Goal: Task Accomplishment & Management: Use online tool/utility

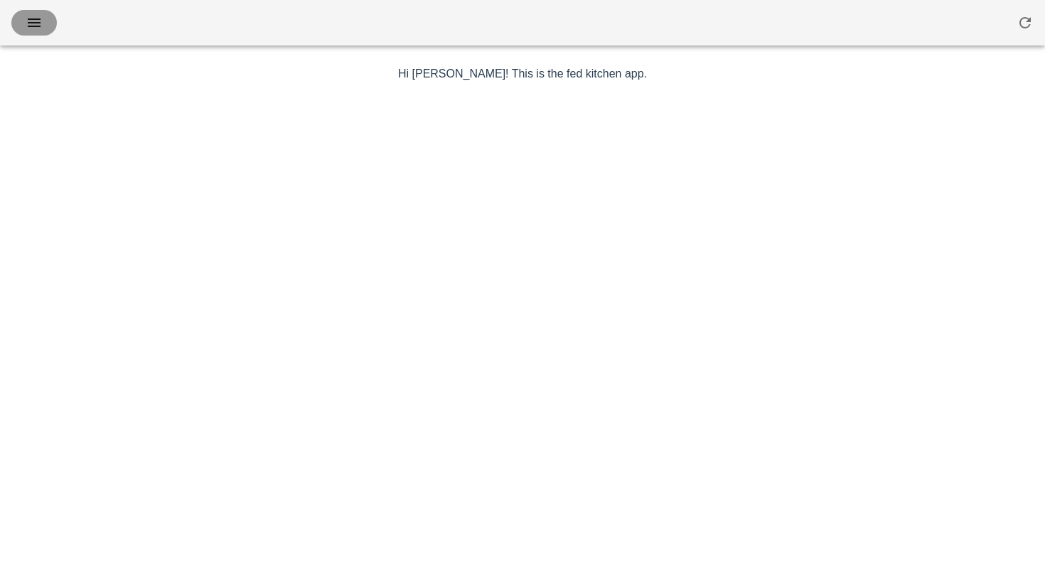
click at [41, 27] on icon "button" at bounding box center [34, 22] width 17 height 17
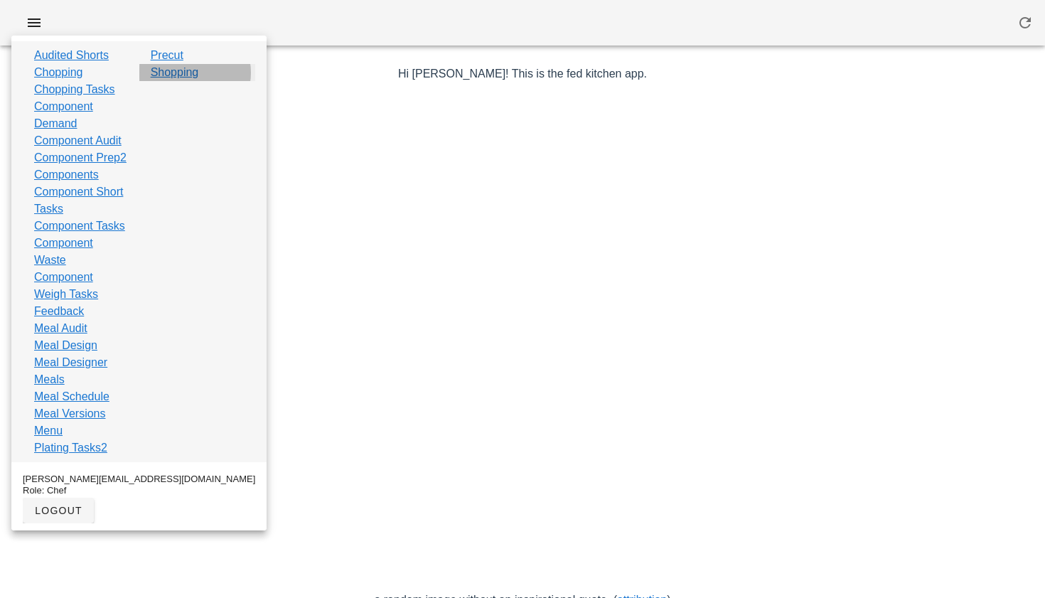
click at [184, 76] on link "Shopping" at bounding box center [175, 72] width 48 height 17
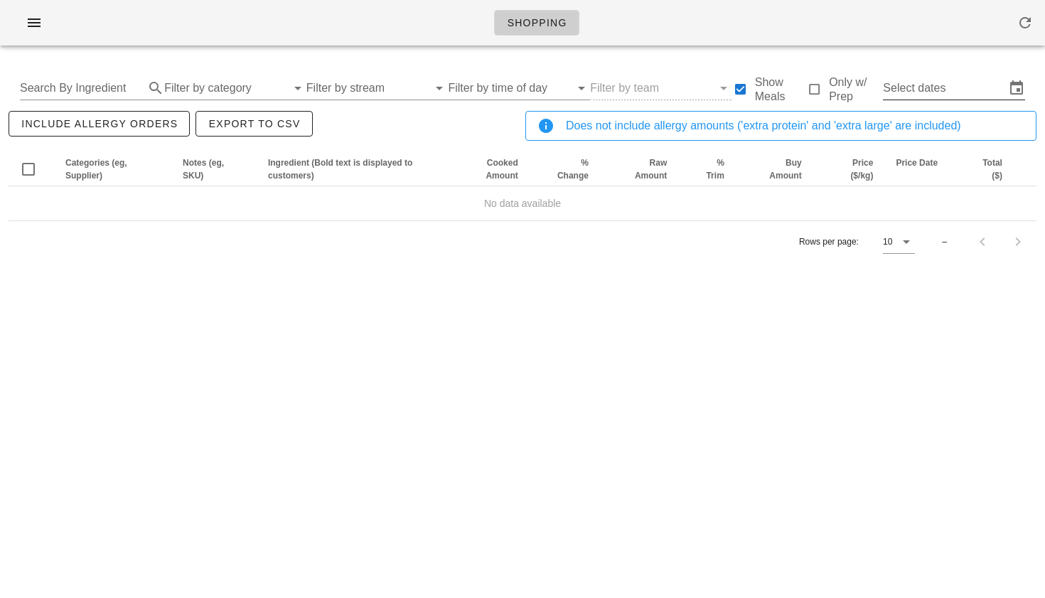
click at [930, 85] on input "Select dates" at bounding box center [944, 88] width 122 height 23
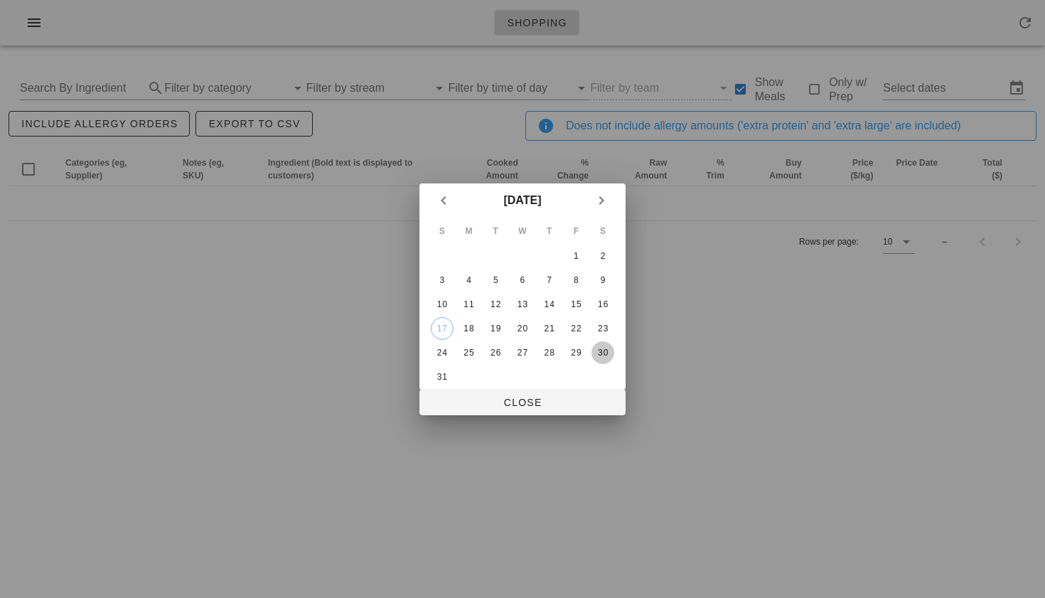
click at [602, 349] on div "30" at bounding box center [603, 353] width 23 height 10
click at [447, 350] on div "24" at bounding box center [442, 353] width 23 height 10
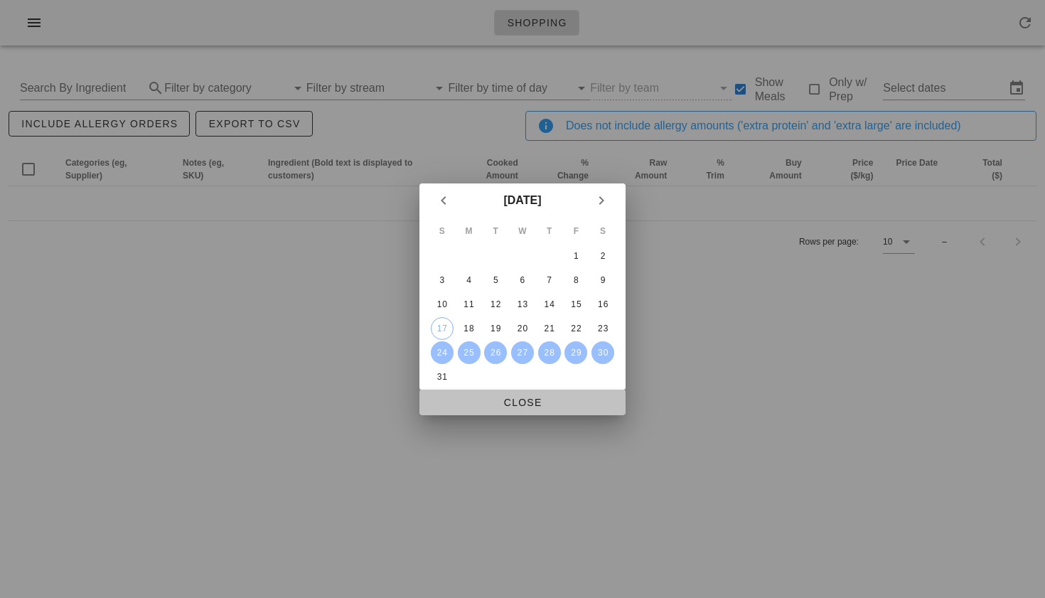
click at [523, 410] on button "Close" at bounding box center [523, 403] width 206 height 26
type input "Sun Aug 24 - Sat Aug 30"
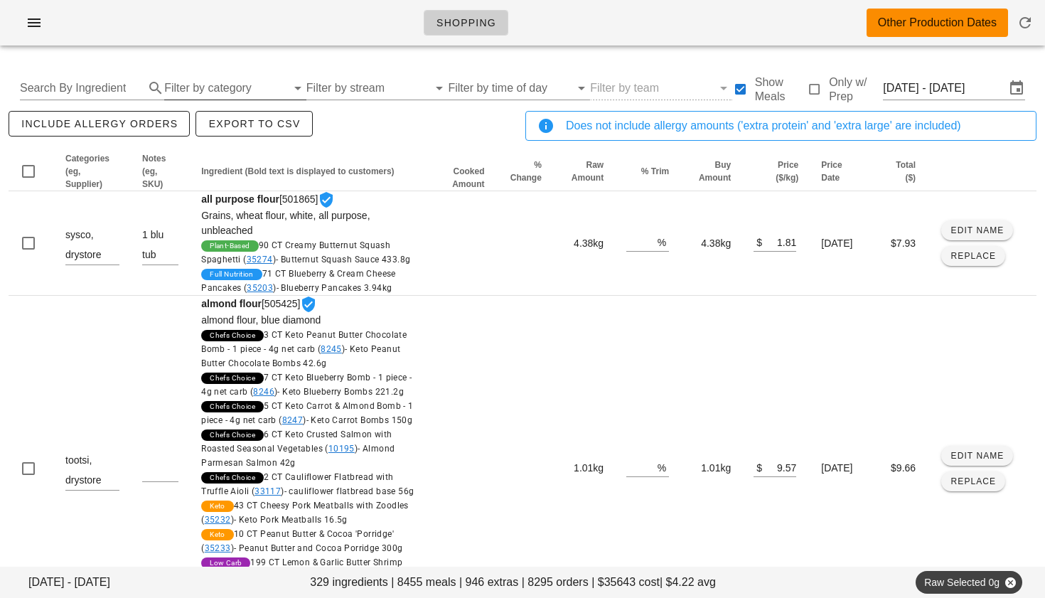
click at [200, 90] on input "Filter by category" at bounding box center [225, 88] width 122 height 23
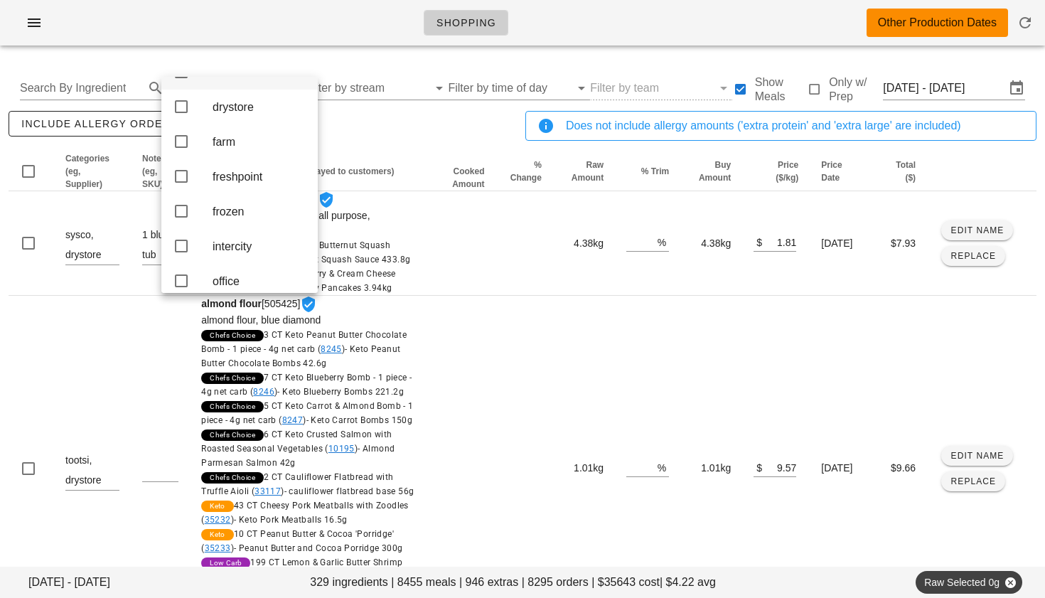
scroll to position [218, 0]
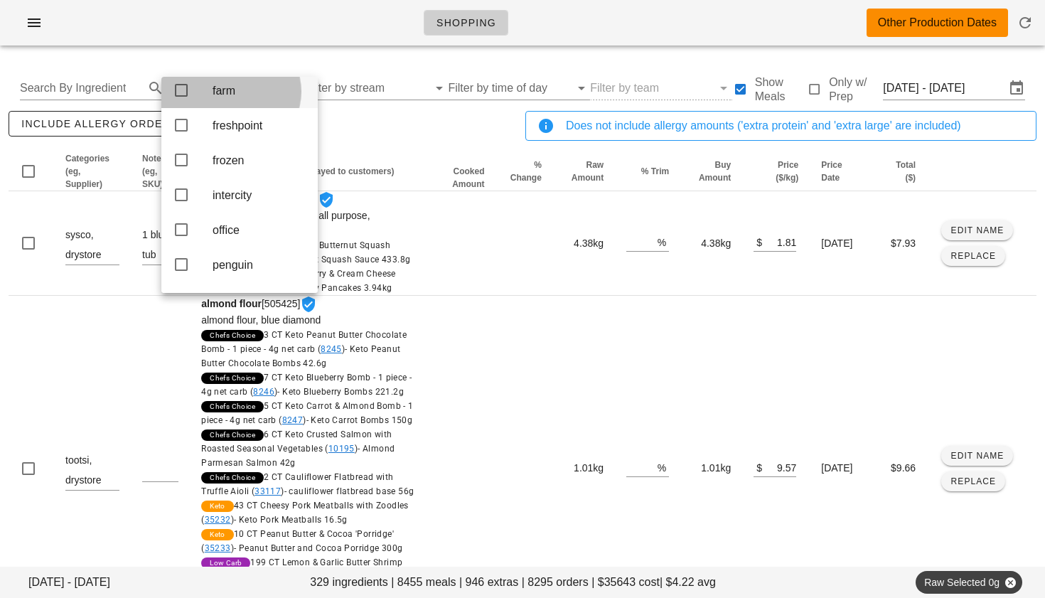
click at [179, 97] on icon at bounding box center [181, 90] width 17 height 17
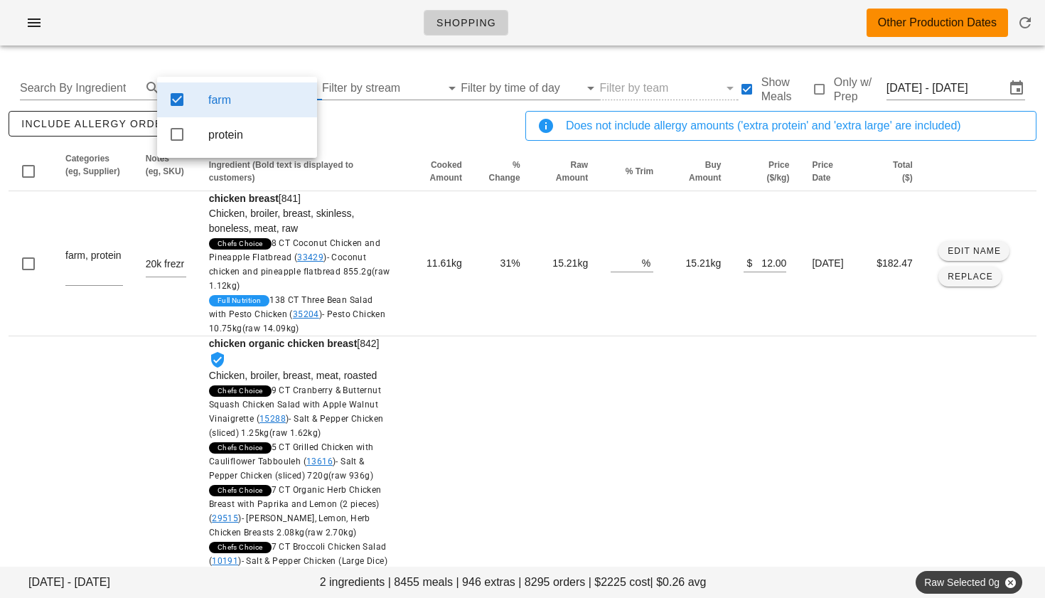
scroll to position [0, 0]
click at [356, 119] on div "include allergy orders Export to CSV" at bounding box center [264, 131] width 517 height 47
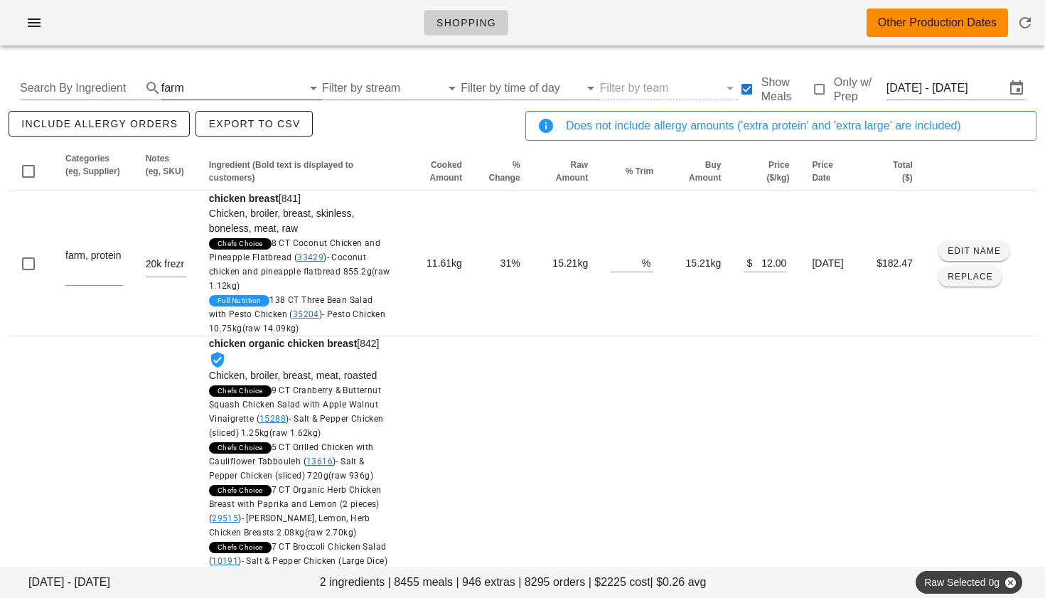
click at [182, 87] on div "farm" at bounding box center [231, 88] width 141 height 23
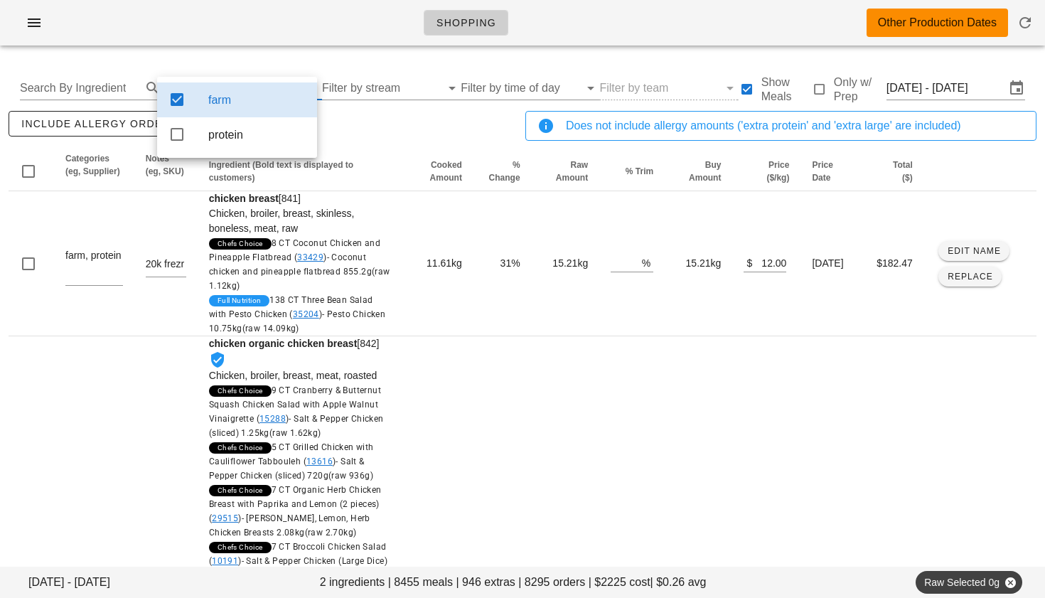
click at [182, 101] on icon at bounding box center [177, 99] width 17 height 17
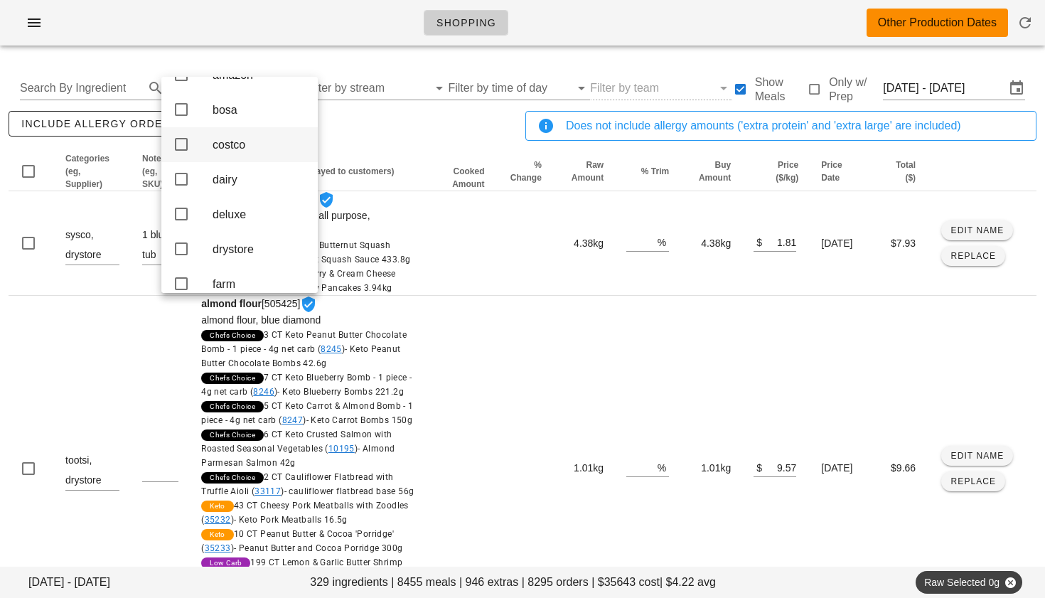
scroll to position [29, 0]
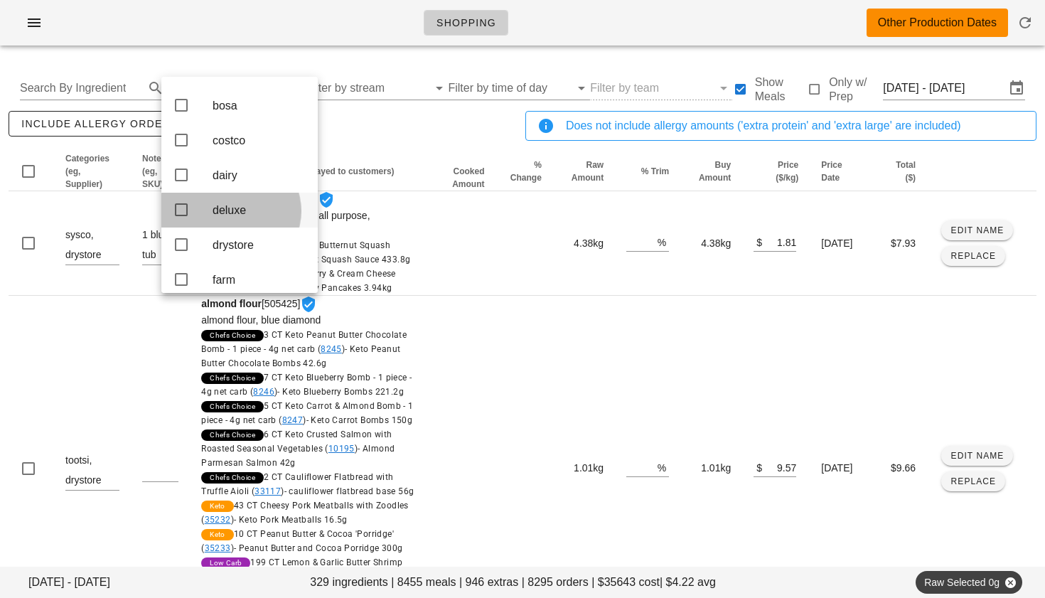
click at [187, 217] on icon at bounding box center [181, 209] width 17 height 17
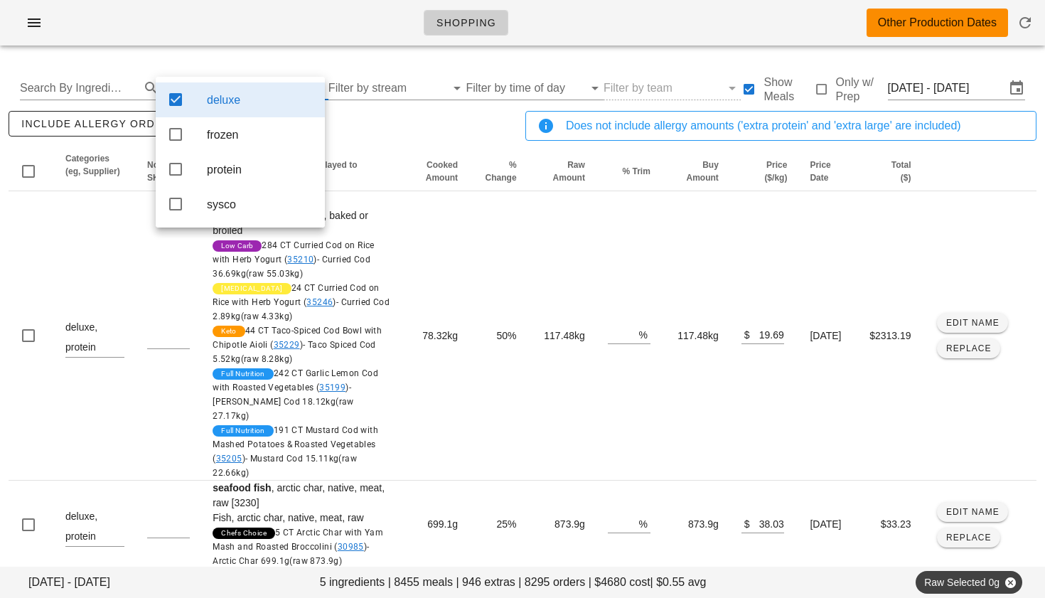
scroll to position [0, 0]
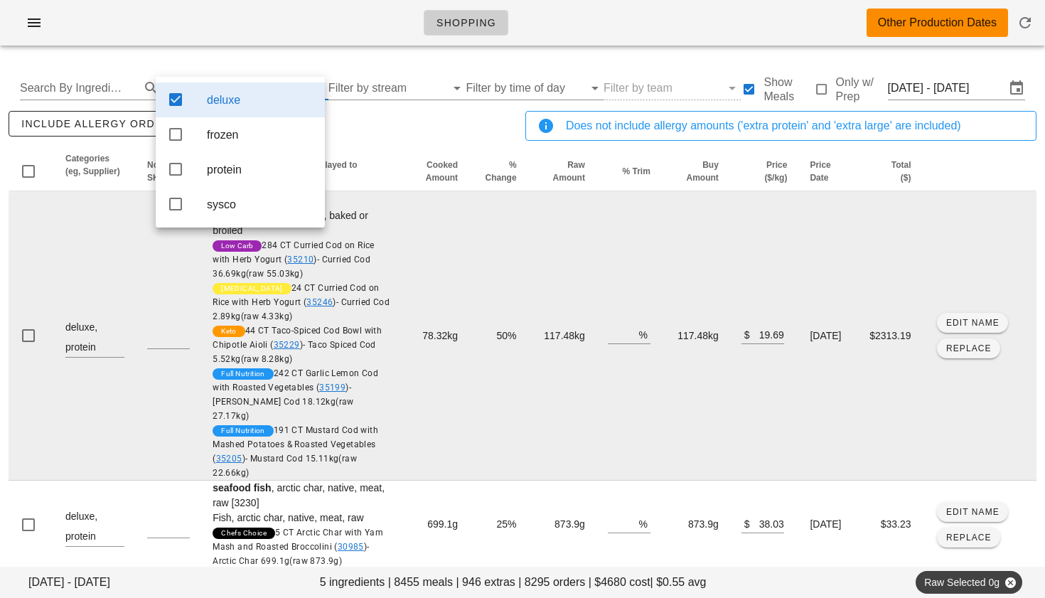
click at [487, 228] on td "50%" at bounding box center [498, 335] width 58 height 289
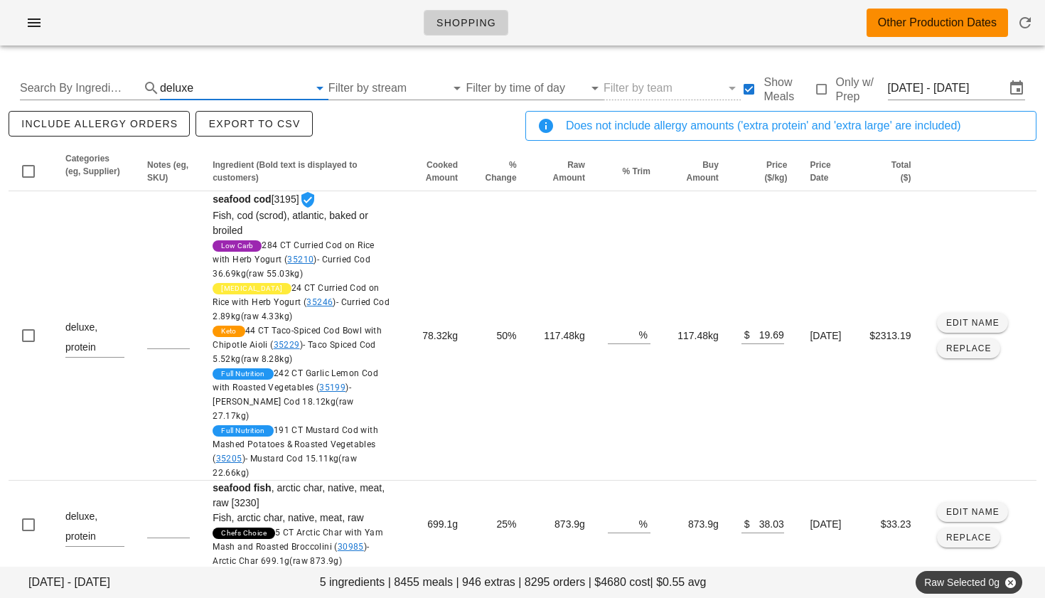
click at [237, 85] on input "text" at bounding box center [252, 88] width 112 height 23
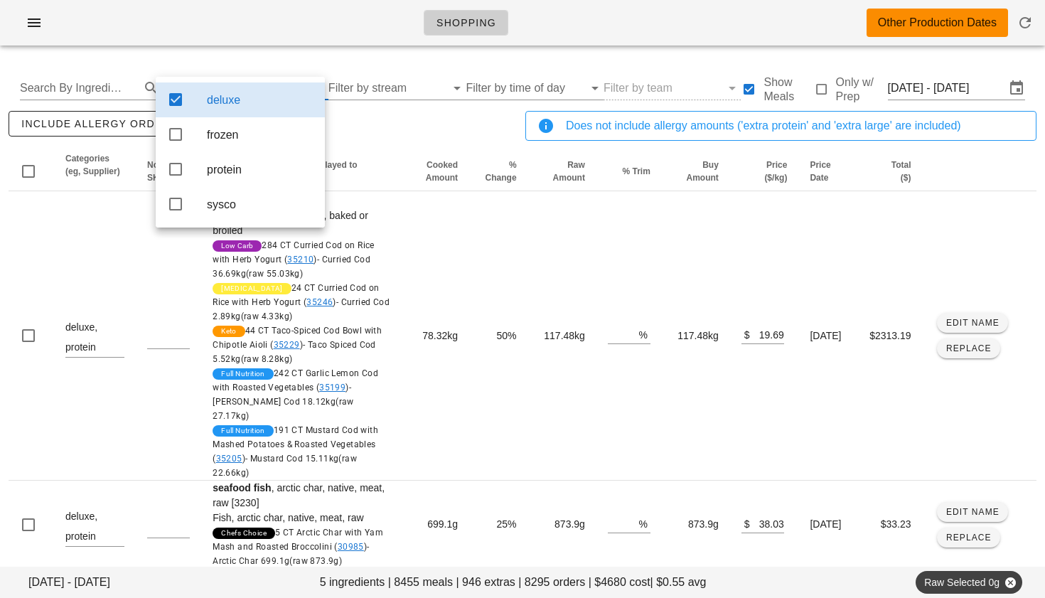
click at [175, 97] on icon at bounding box center [175, 99] width 17 height 17
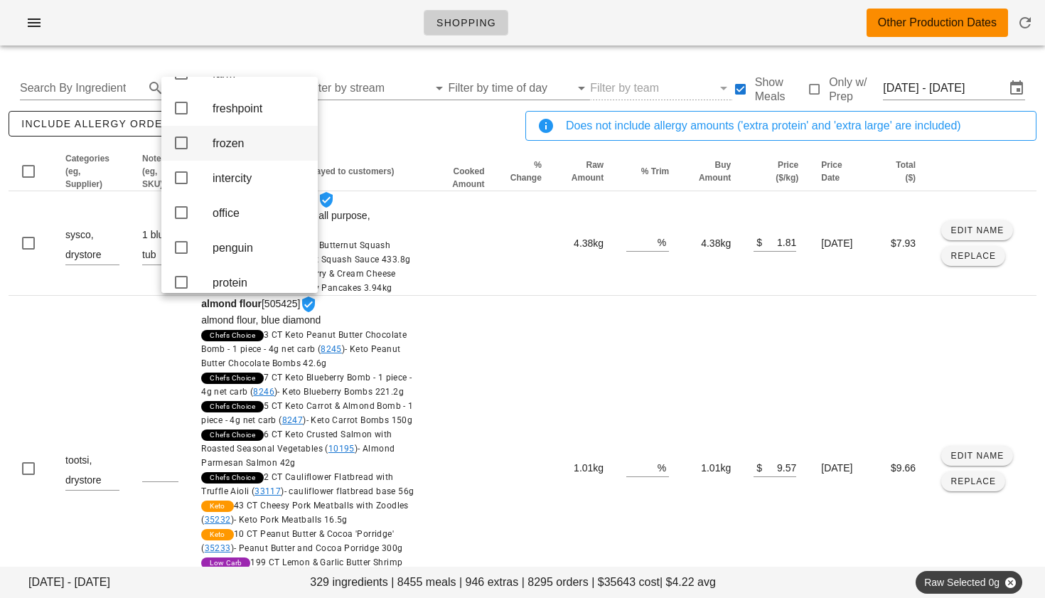
scroll to position [247, 0]
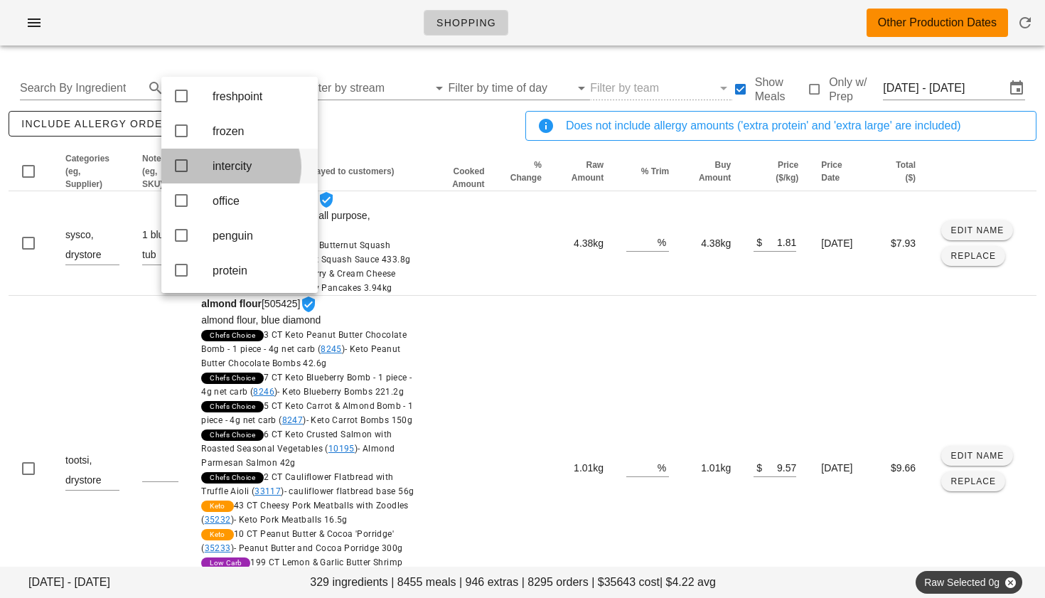
click at [178, 174] on icon at bounding box center [181, 165] width 17 height 17
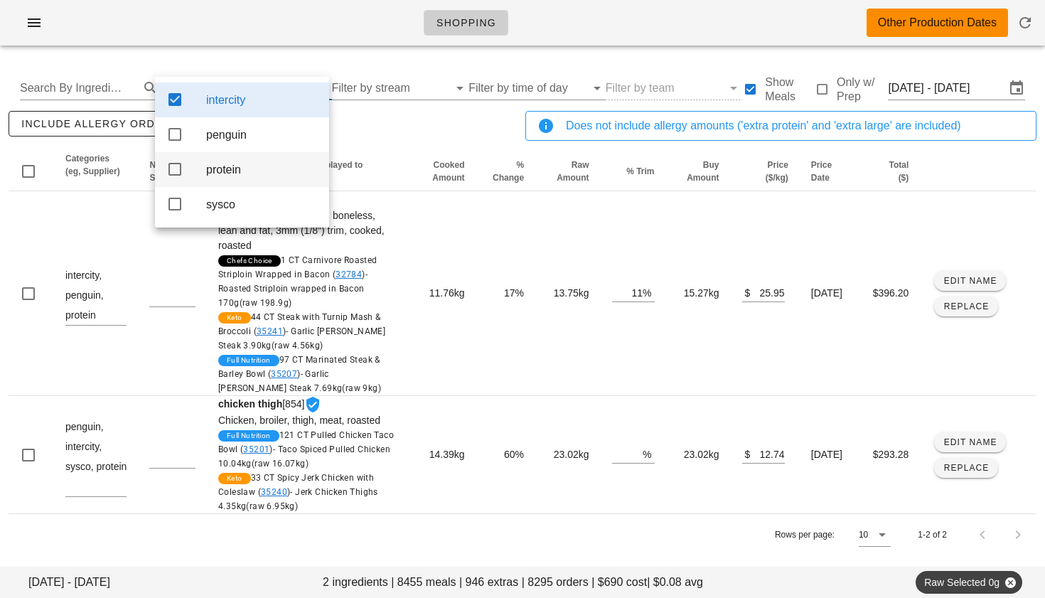
scroll to position [0, 0]
click at [177, 136] on icon at bounding box center [174, 134] width 17 height 17
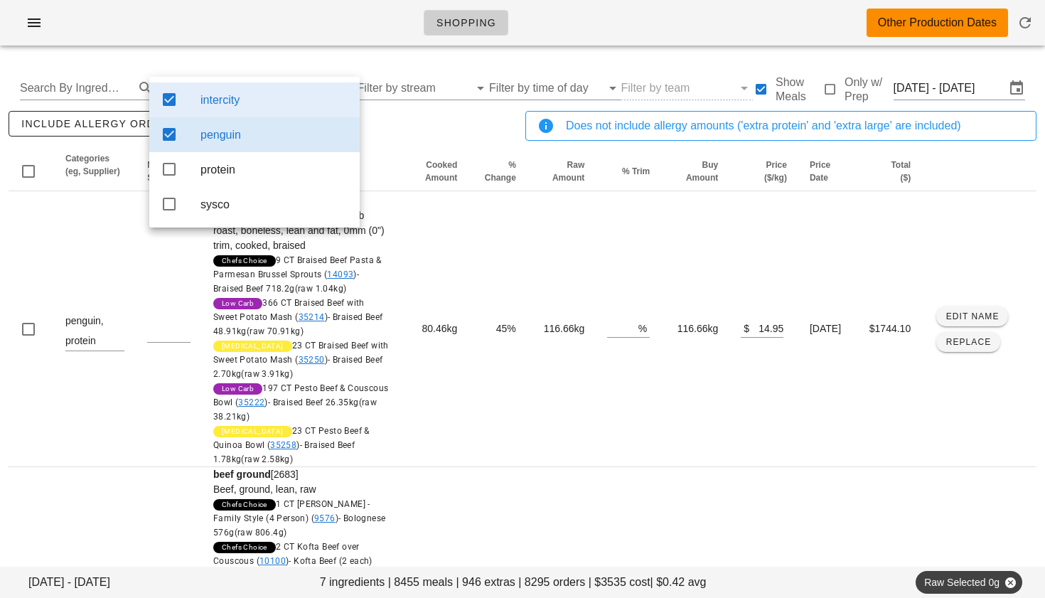
click at [383, 127] on div "include allergy orders Export to CSV" at bounding box center [264, 131] width 517 height 47
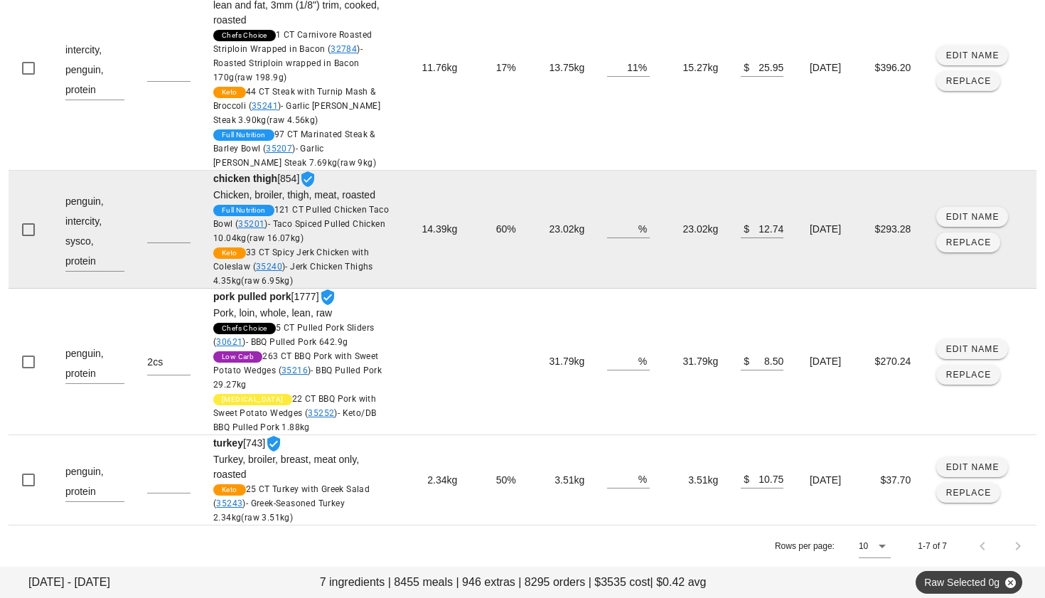
scroll to position [917, 0]
